Goal: Information Seeking & Learning: Find specific fact

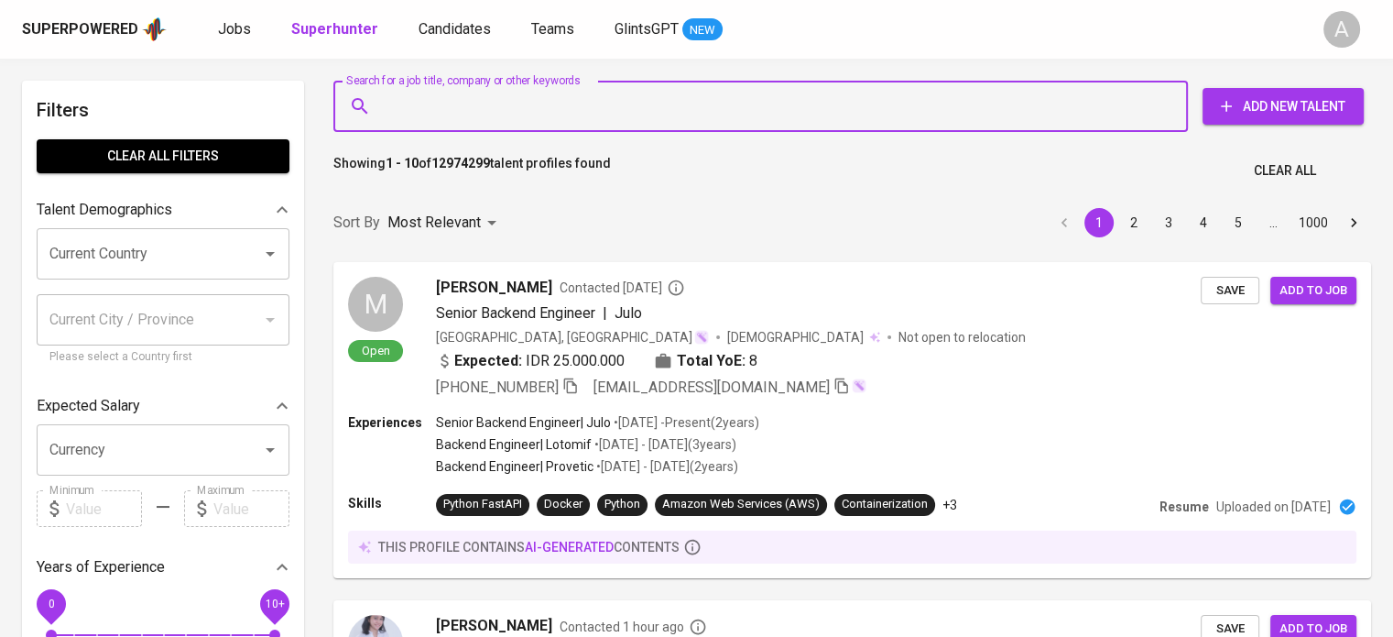
click at [557, 123] on input "Search for a job title, company or other keywords" at bounding box center [765, 106] width 774 height 35
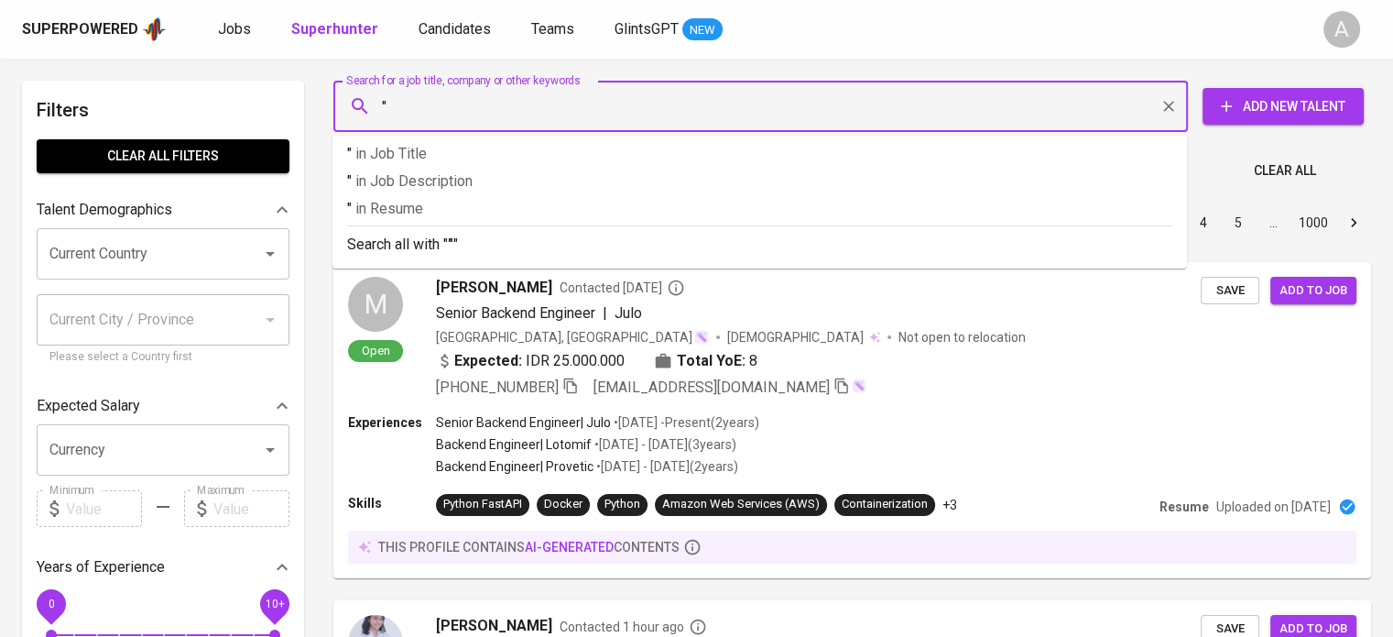
paste input "[PERSON_NAME] (She/Her)"
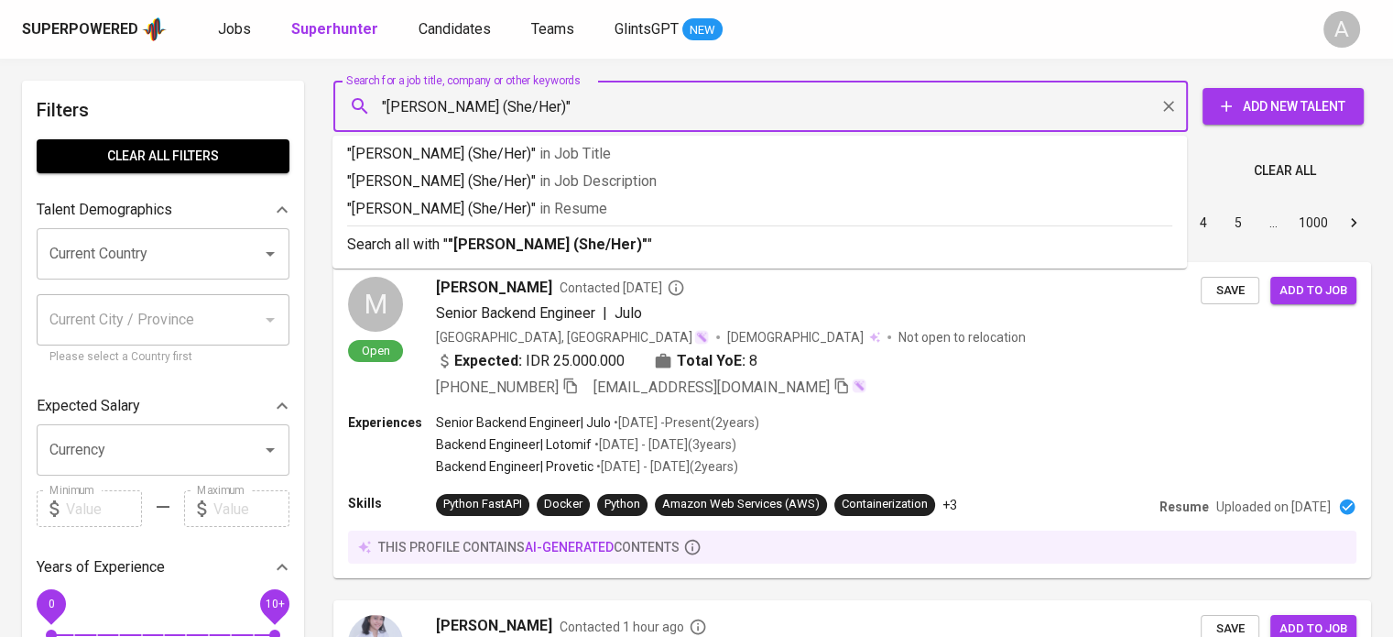
click at [588, 105] on input ""[PERSON_NAME] (She/Her)"" at bounding box center [765, 106] width 774 height 35
click at [595, 105] on input ""[PERSON_NAME] (She/Her)"" at bounding box center [765, 106] width 774 height 35
click at [528, 105] on input ""[PERSON_NAME] (She/Her)"" at bounding box center [765, 106] width 774 height 35
type input ""[PERSON_NAME]""
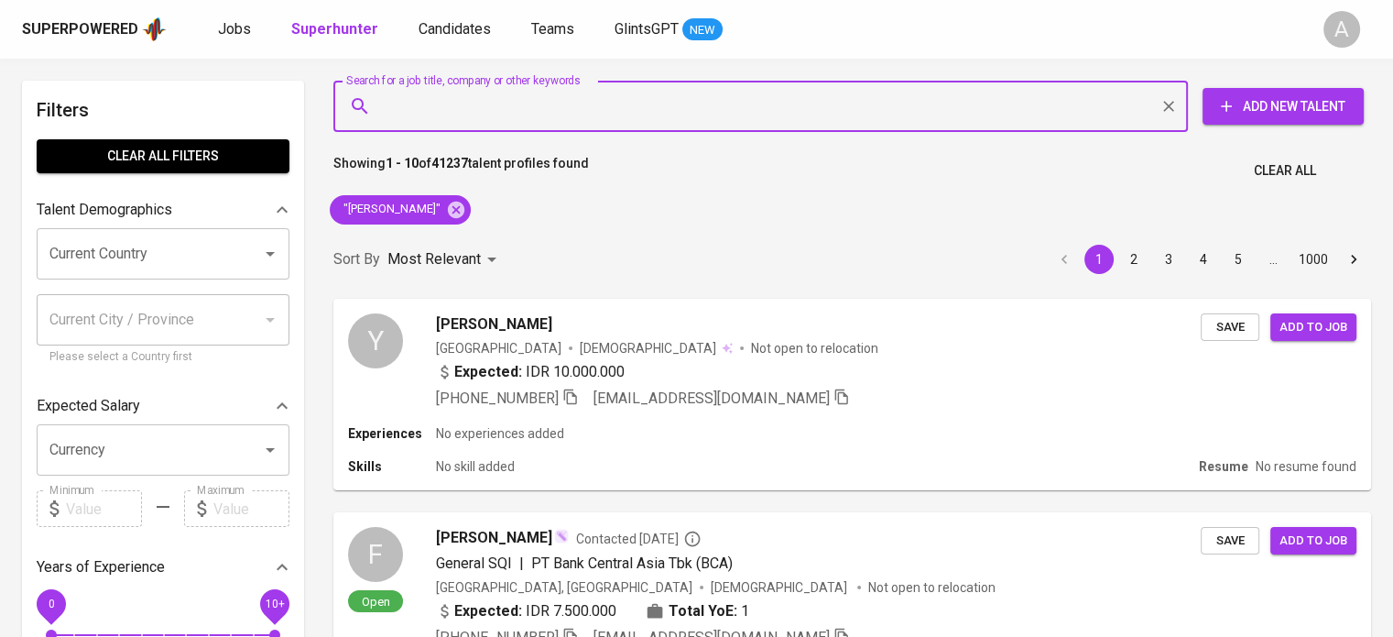
scroll to position [24, 0]
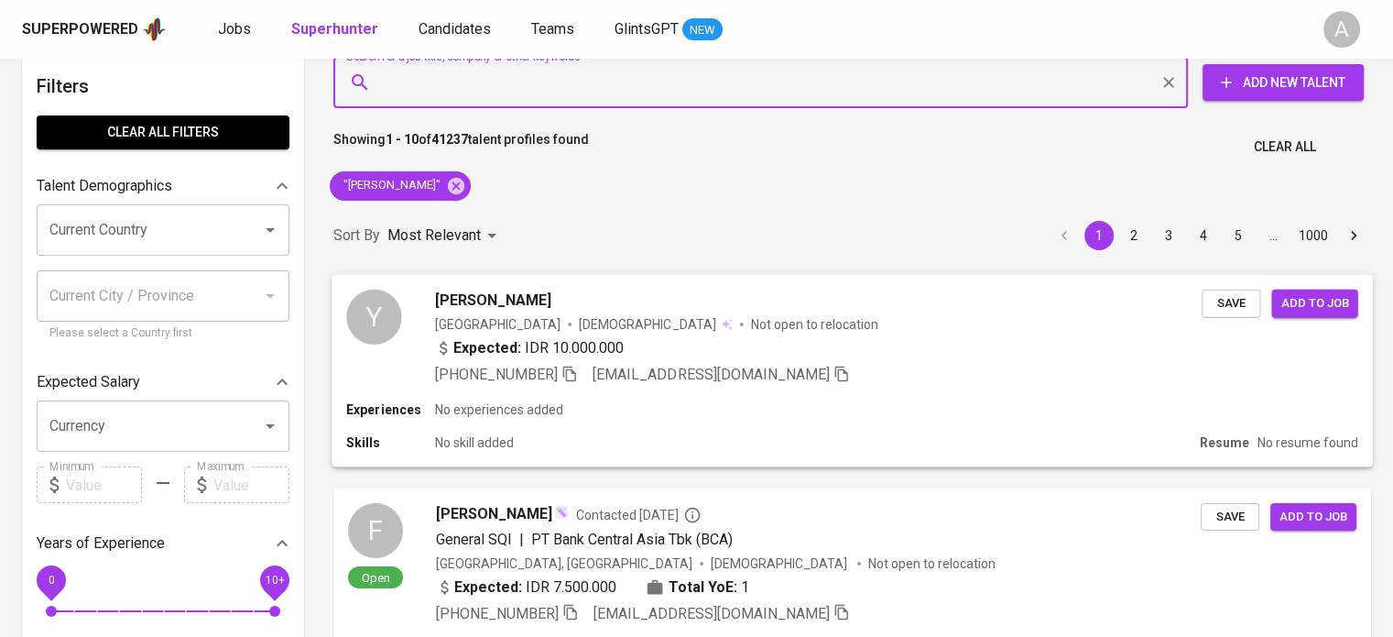
click at [572, 368] on icon "button" at bounding box center [569, 374] width 13 height 16
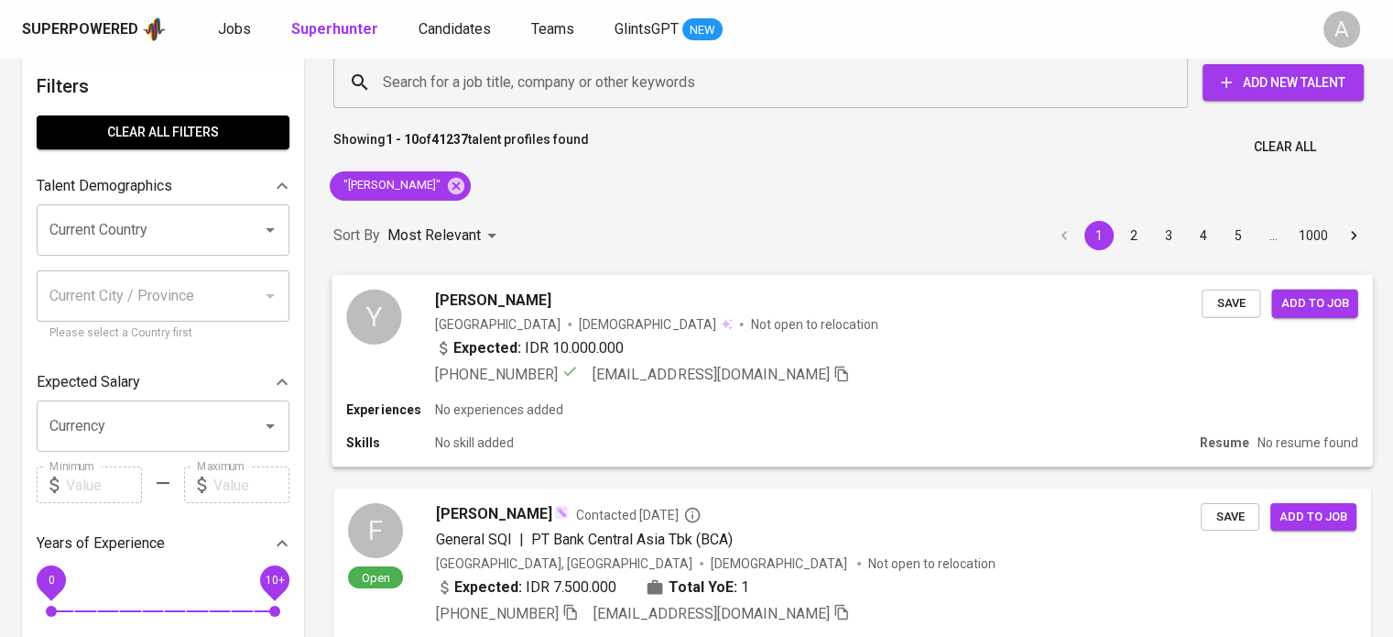
click at [607, 419] on div "Experiences No experiences added Skills No skill added Resume No resume found" at bounding box center [852, 433] width 1041 height 66
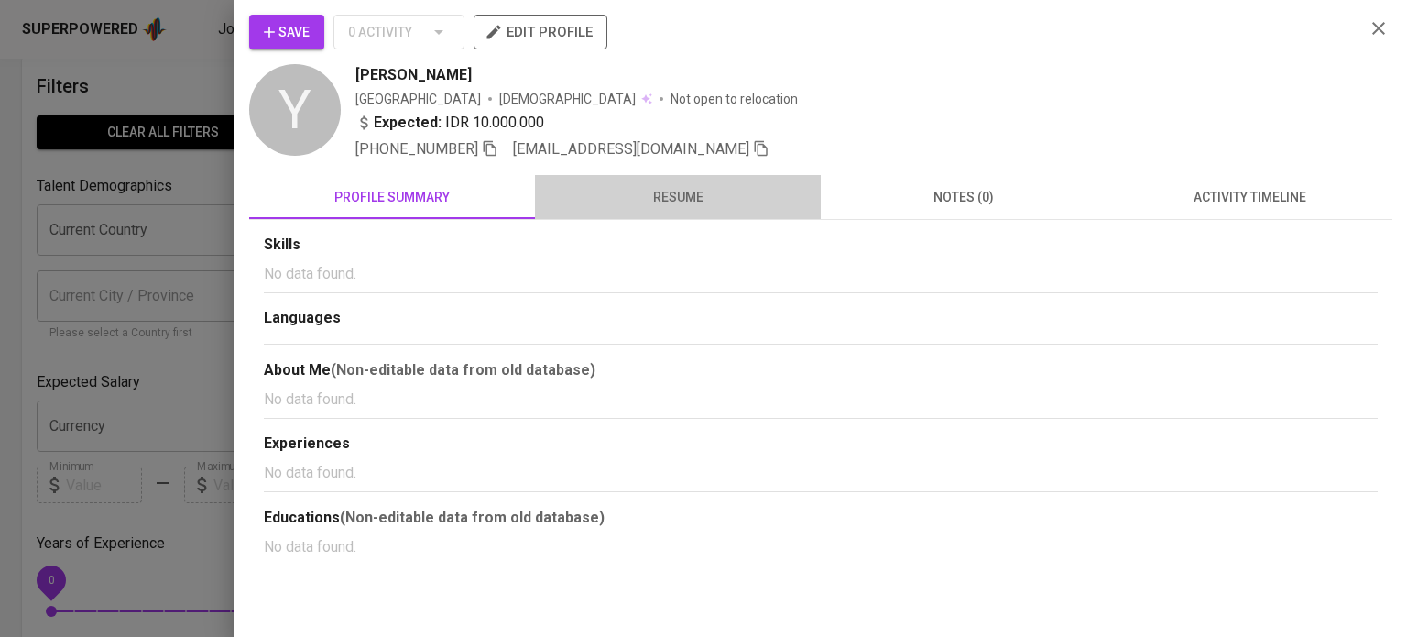
click at [678, 202] on span "resume" at bounding box center [678, 197] width 264 height 23
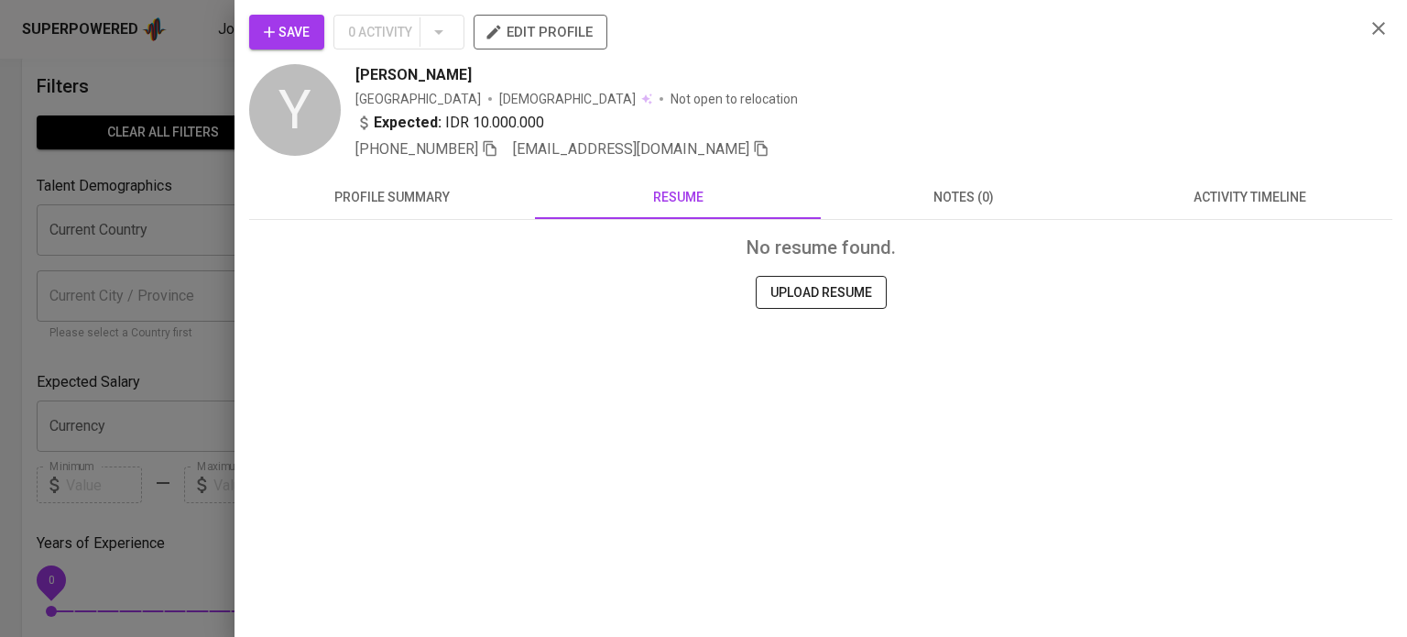
click at [182, 13] on div at bounding box center [703, 318] width 1407 height 637
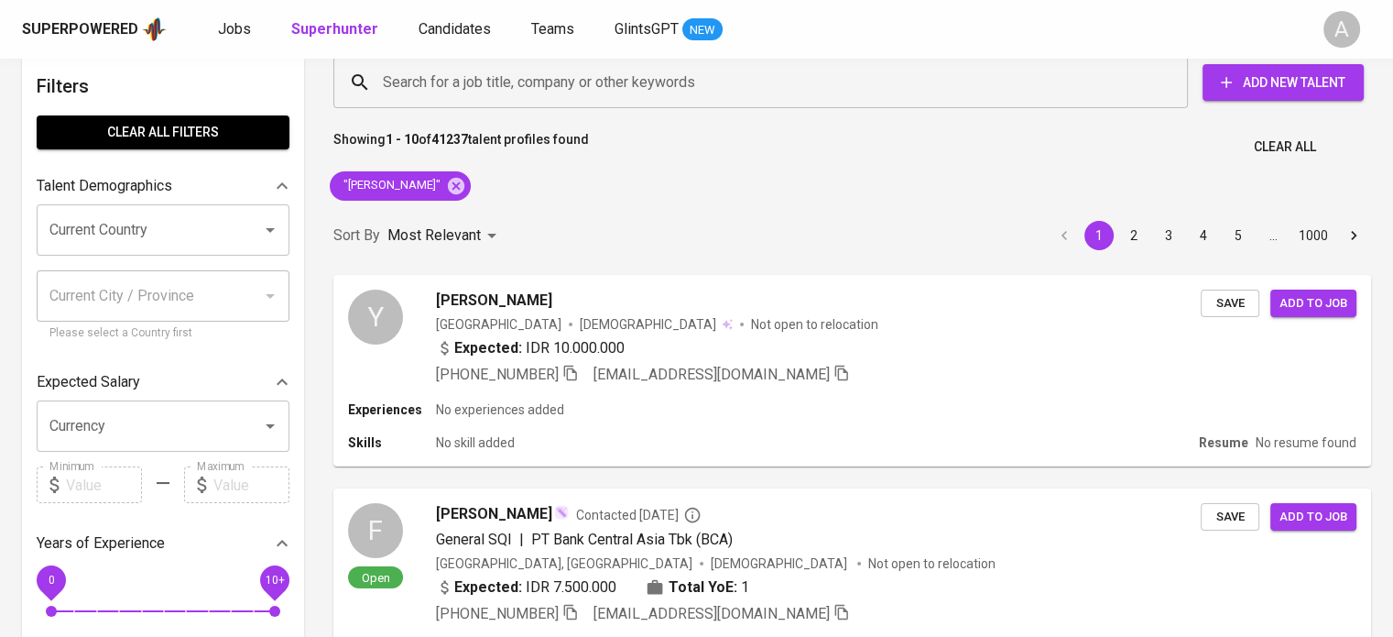
scroll to position [0, 0]
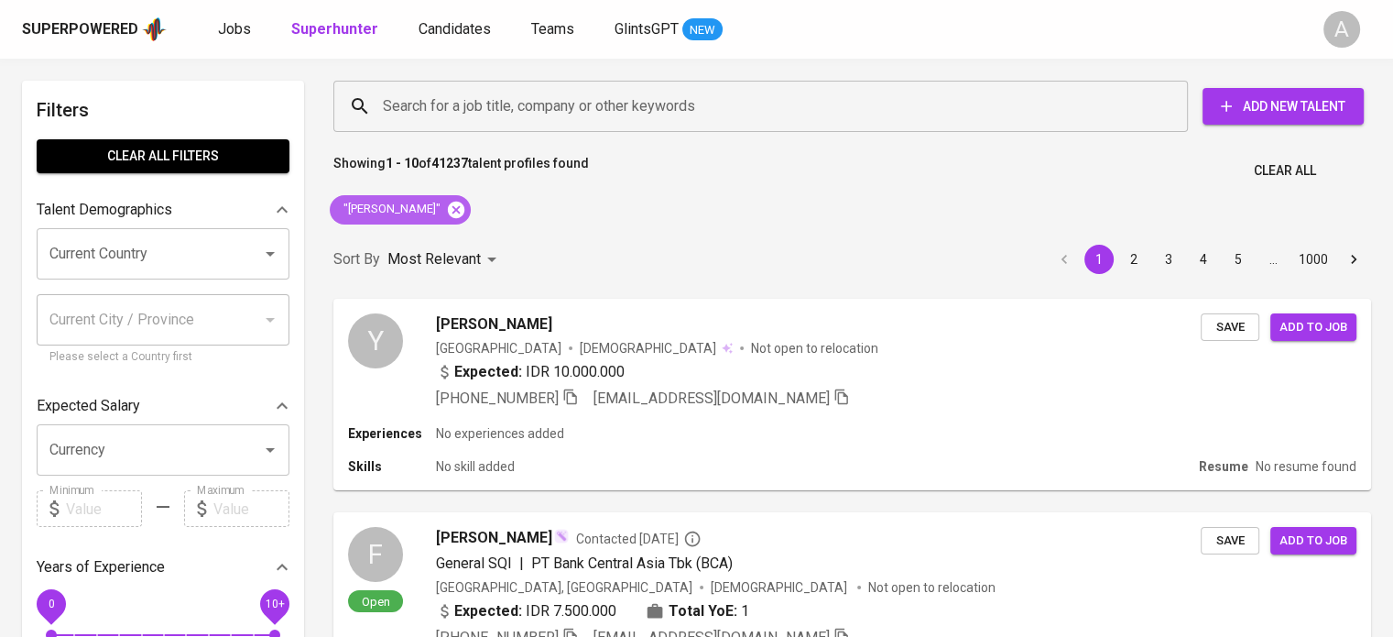
click at [464, 213] on icon at bounding box center [456, 209] width 16 height 16
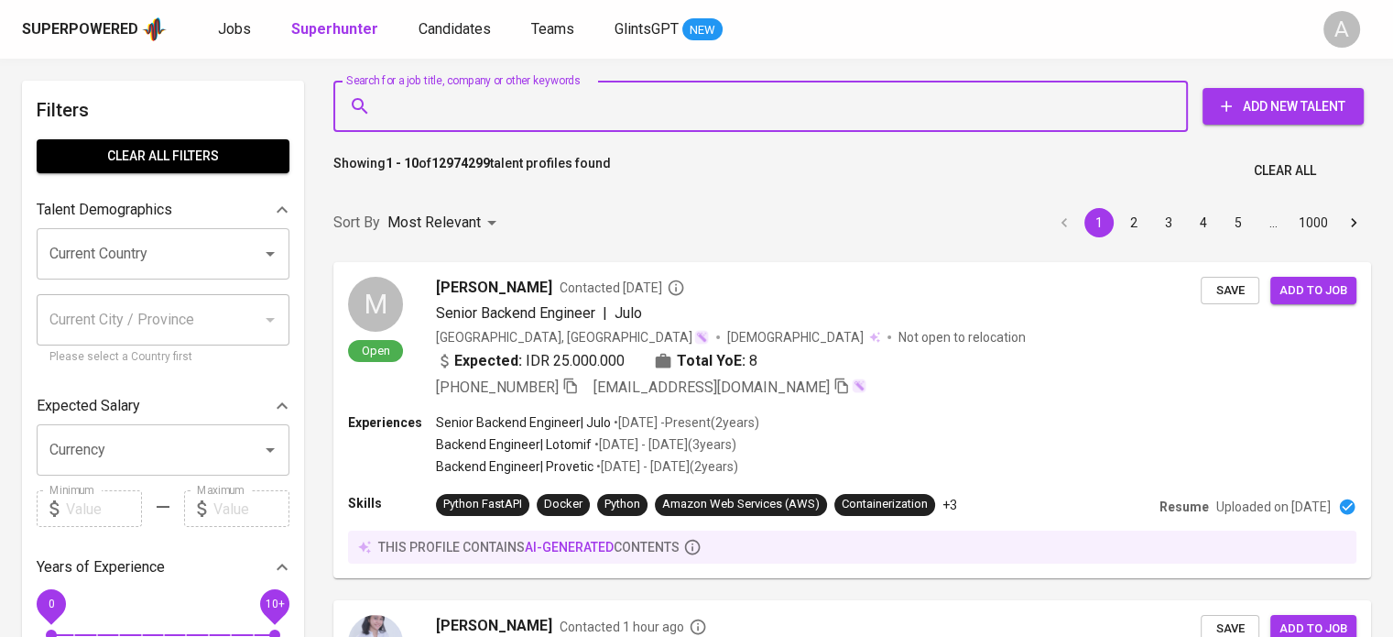
click at [609, 105] on input "Search for a job title, company or other keywords" at bounding box center [765, 106] width 774 height 35
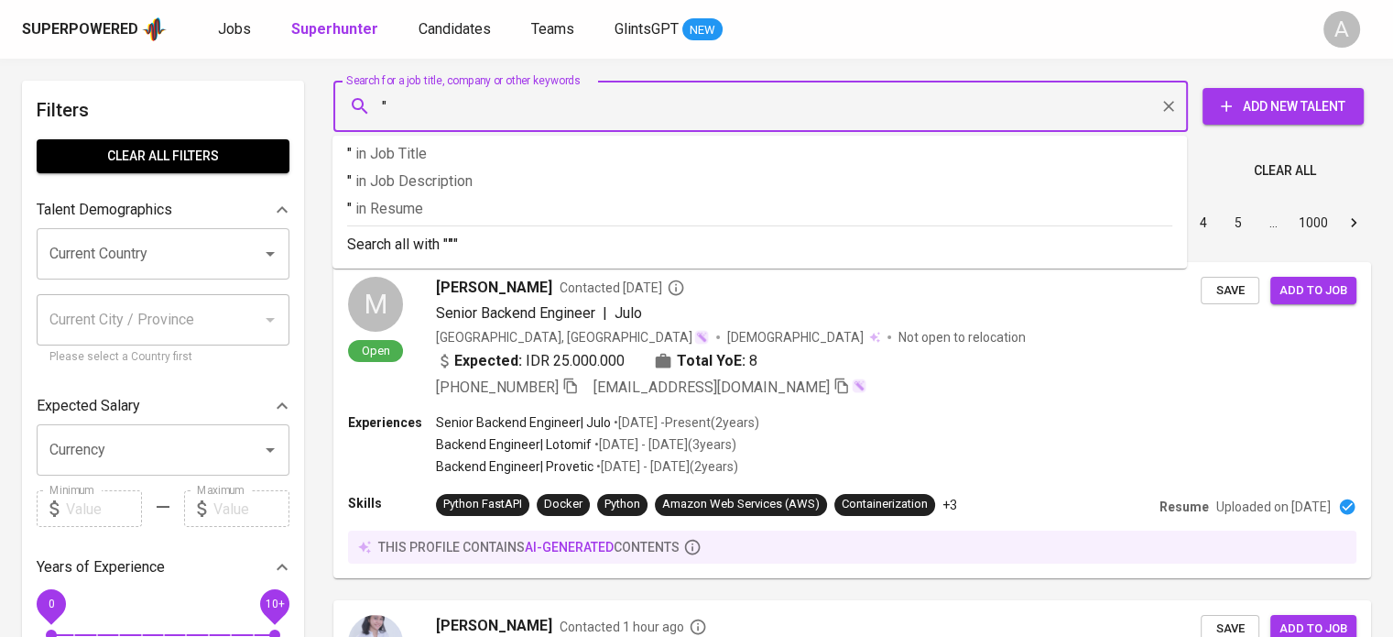
paste input "[PERSON_NAME]"
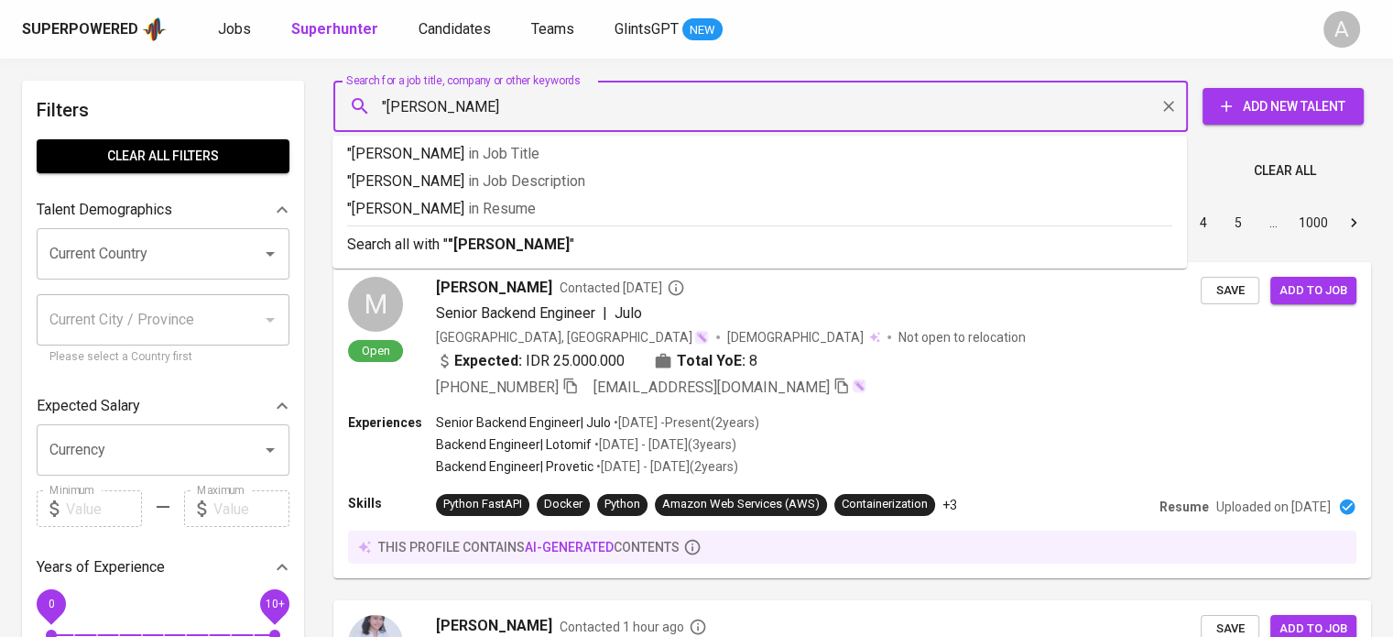
type input ""[PERSON_NAME] Nugraha""
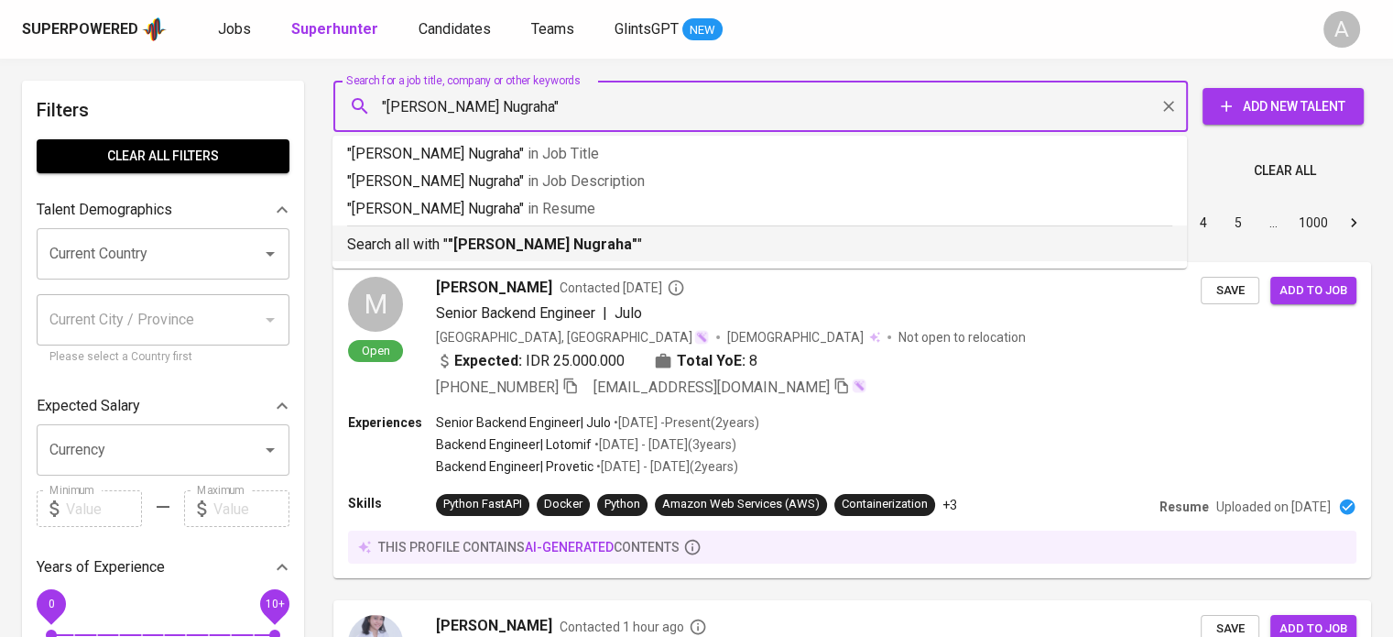
click at [603, 248] on b ""[PERSON_NAME] Nugraha"" at bounding box center [543, 243] width 190 height 17
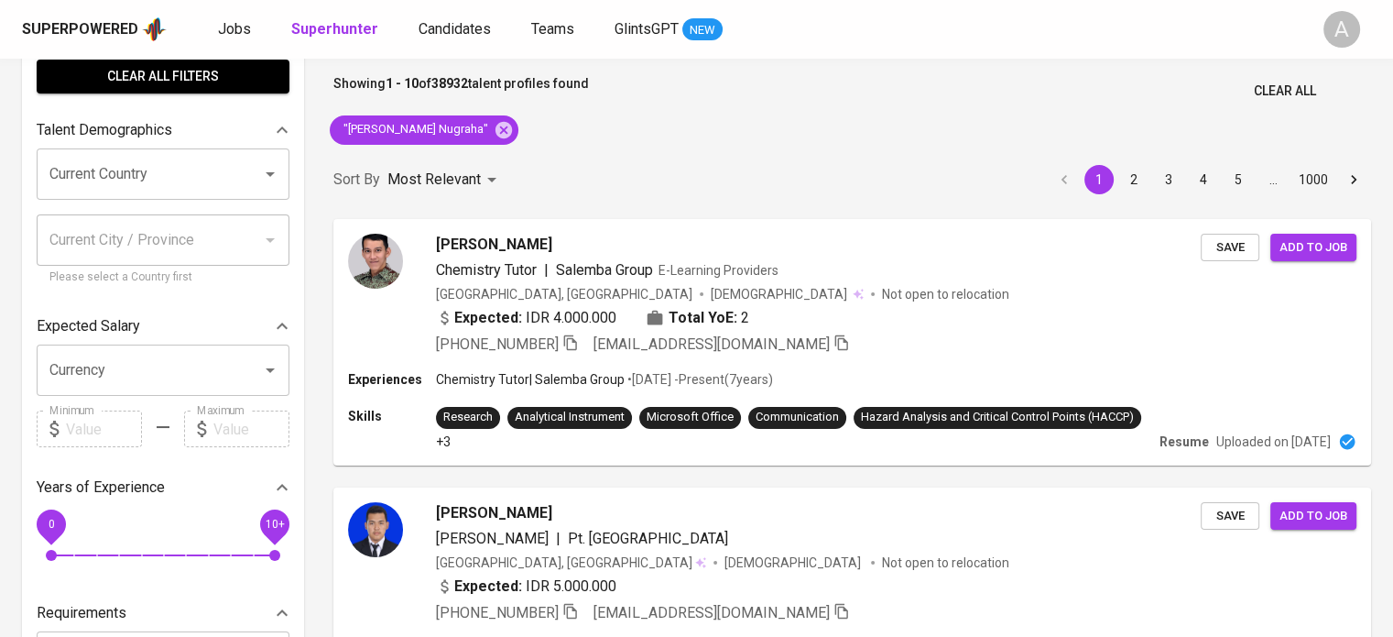
scroll to position [81, 0]
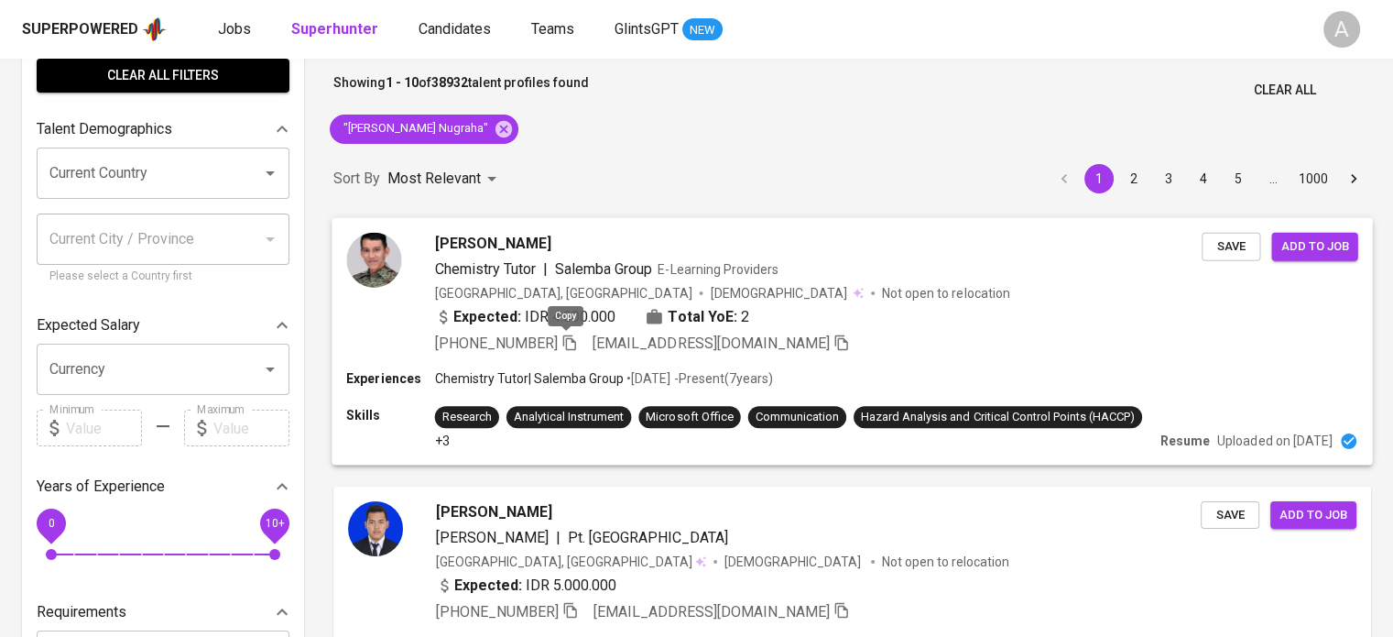
click at [562, 347] on icon "button" at bounding box center [570, 341] width 16 height 16
